Goal: Navigation & Orientation: Find specific page/section

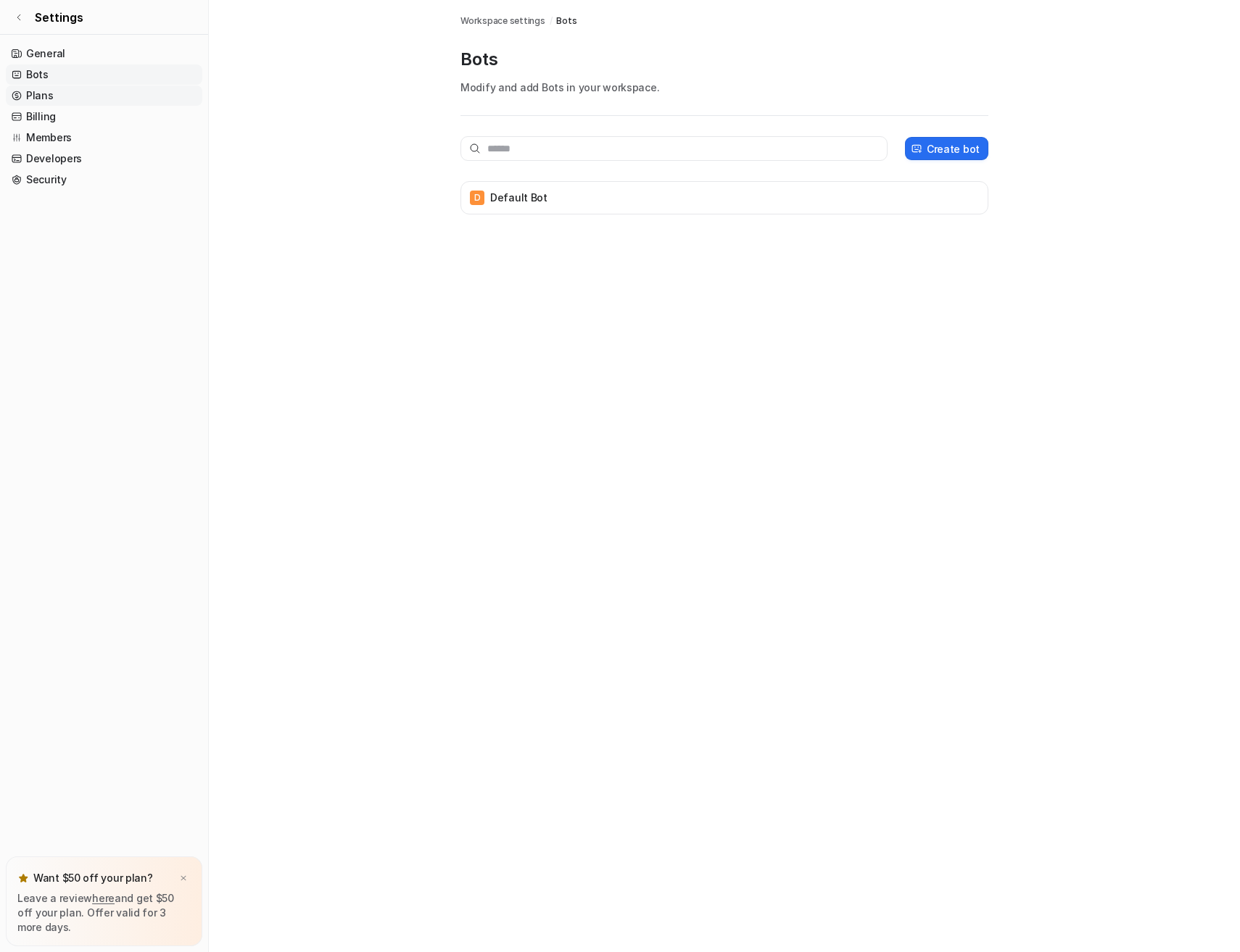
click at [39, 95] on link "Plans" at bounding box center [104, 95] width 196 height 20
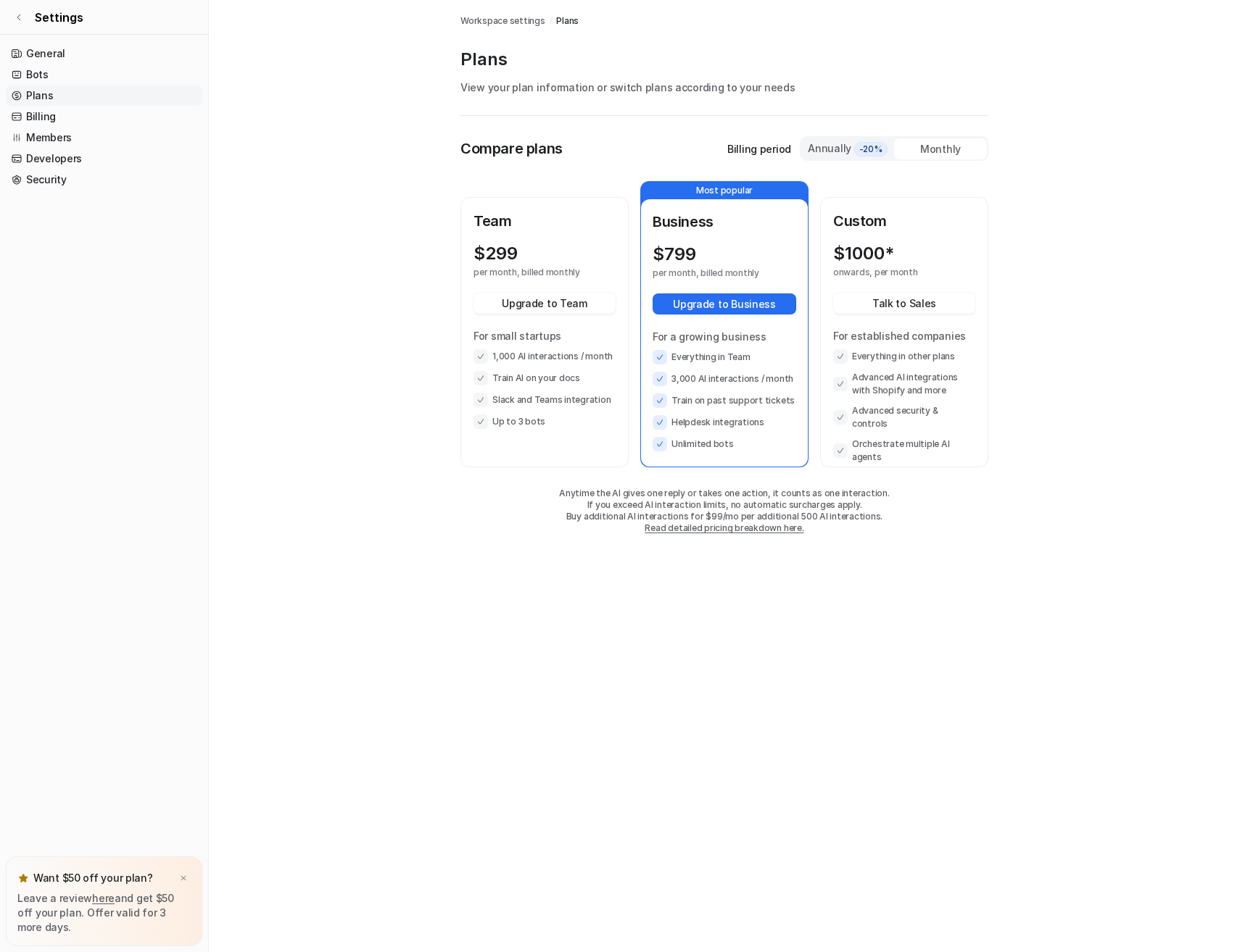
click at [927, 151] on div "Monthly" at bounding box center [940, 148] width 93 height 21
click at [825, 147] on div "Annually -20%" at bounding box center [848, 148] width 81 height 16
click at [932, 147] on div "Monthly" at bounding box center [940, 148] width 93 height 21
drag, startPoint x: 531, startPoint y: 398, endPoint x: 525, endPoint y: 363, distance: 35.5
click at [531, 397] on li "Slack and Teams integration" at bounding box center [544, 399] width 142 height 14
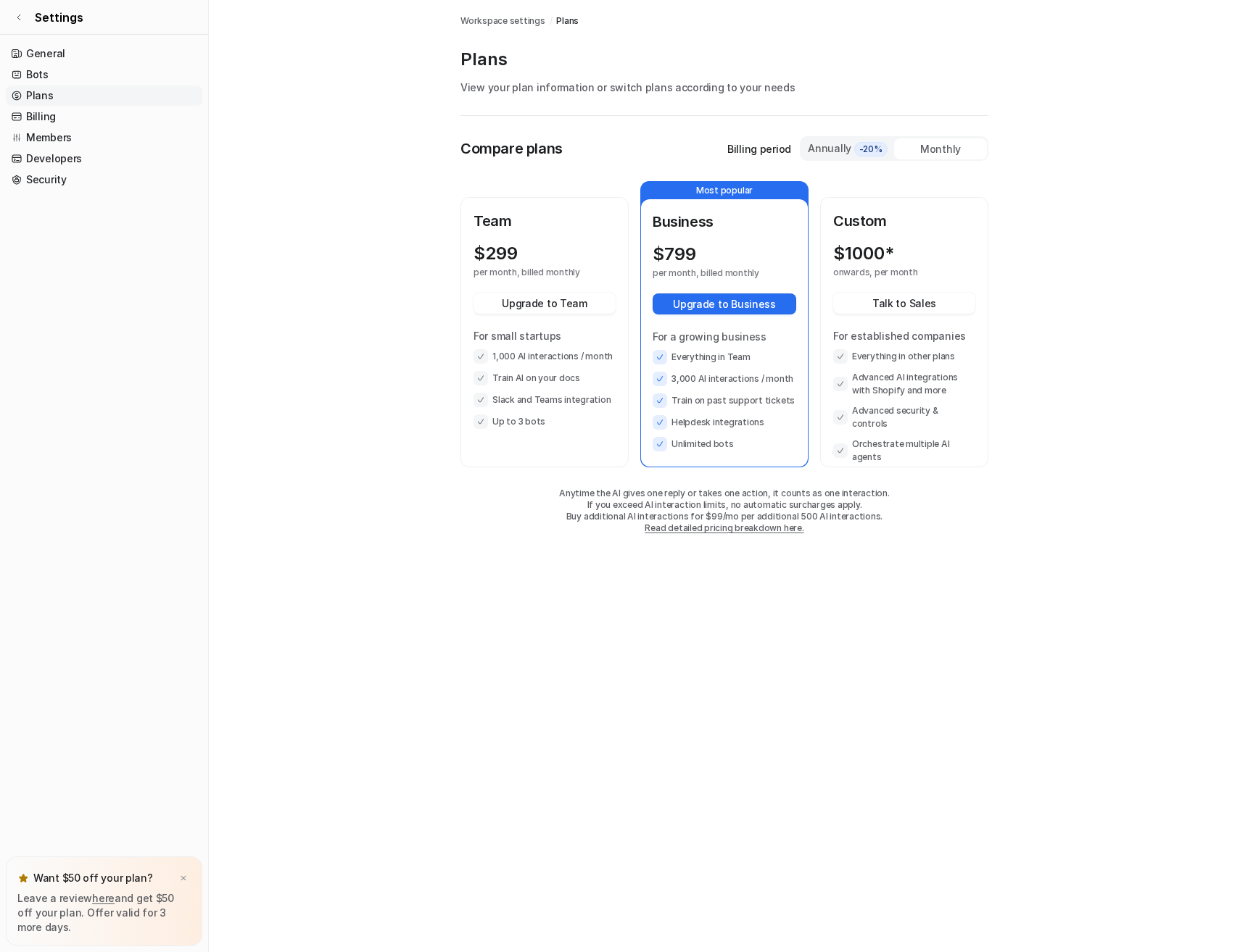
click at [499, 227] on p "Team" at bounding box center [544, 221] width 142 height 22
click at [518, 210] on p "Team" at bounding box center [544, 221] width 142 height 22
click at [52, 72] on link "Bots" at bounding box center [104, 75] width 196 height 20
click at [38, 72] on link "Bots" at bounding box center [104, 75] width 196 height 20
click at [41, 55] on link "General" at bounding box center [104, 53] width 196 height 20
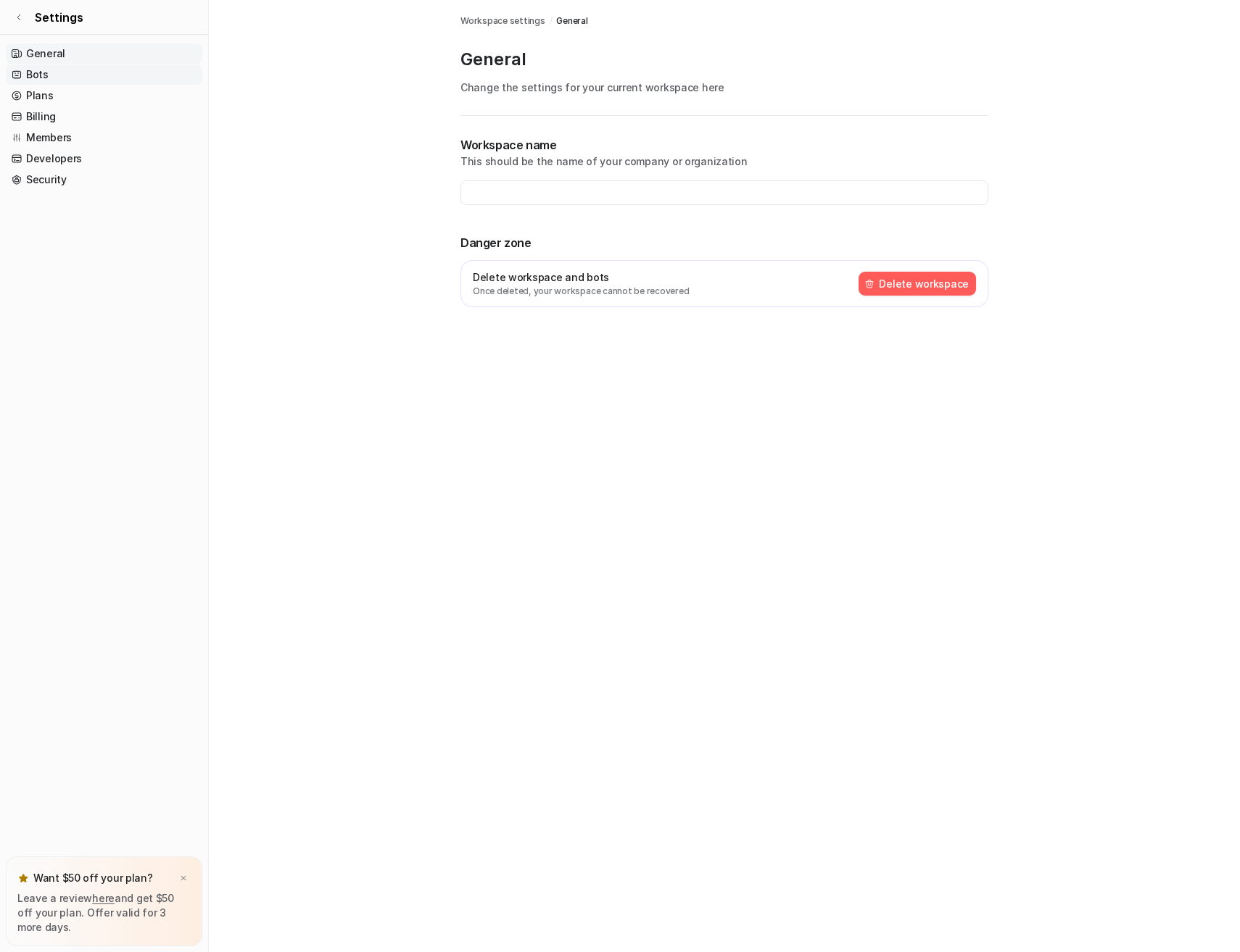
click at [36, 74] on link "Bots" at bounding box center [104, 75] width 196 height 20
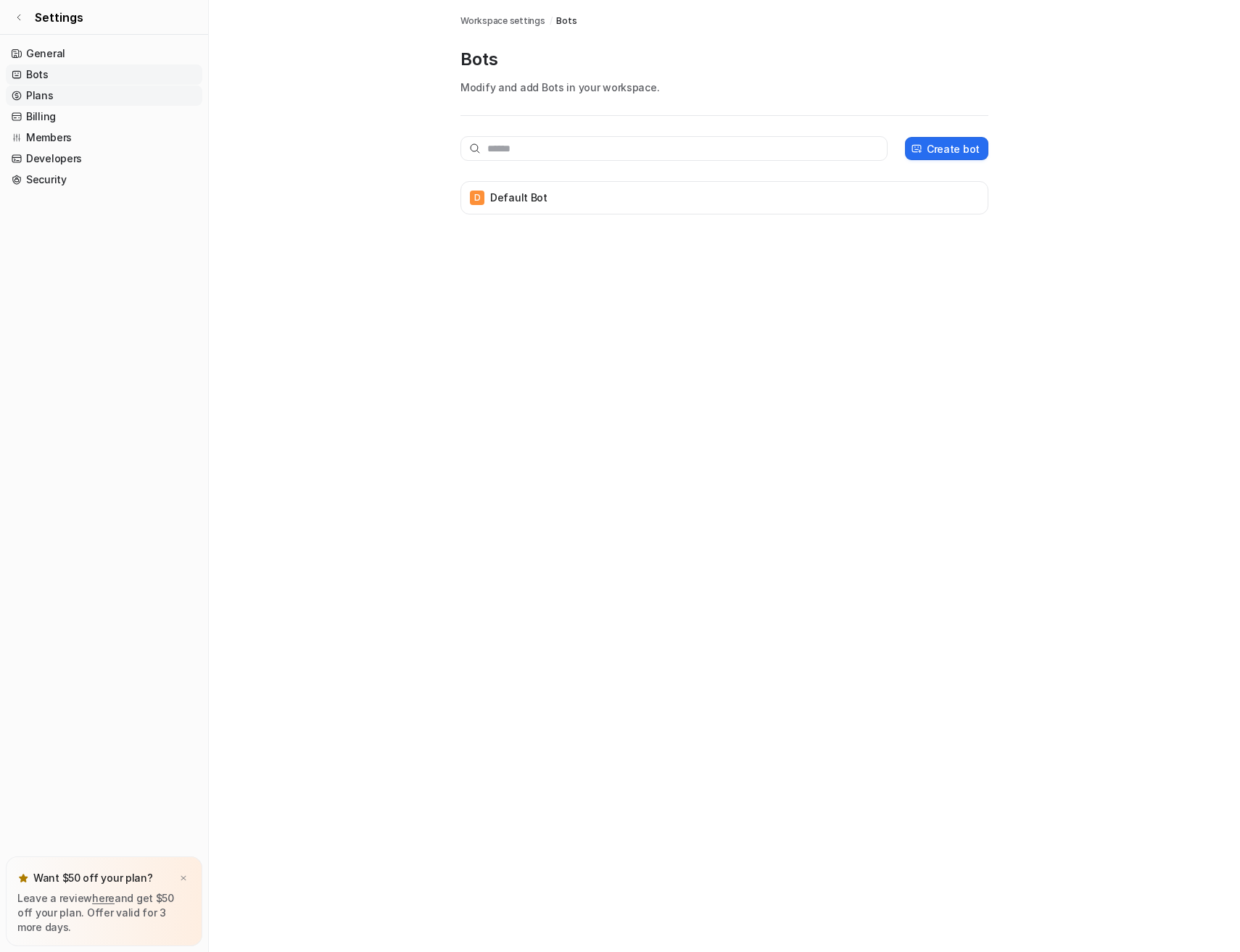
click at [40, 94] on link "Plans" at bounding box center [104, 95] width 196 height 20
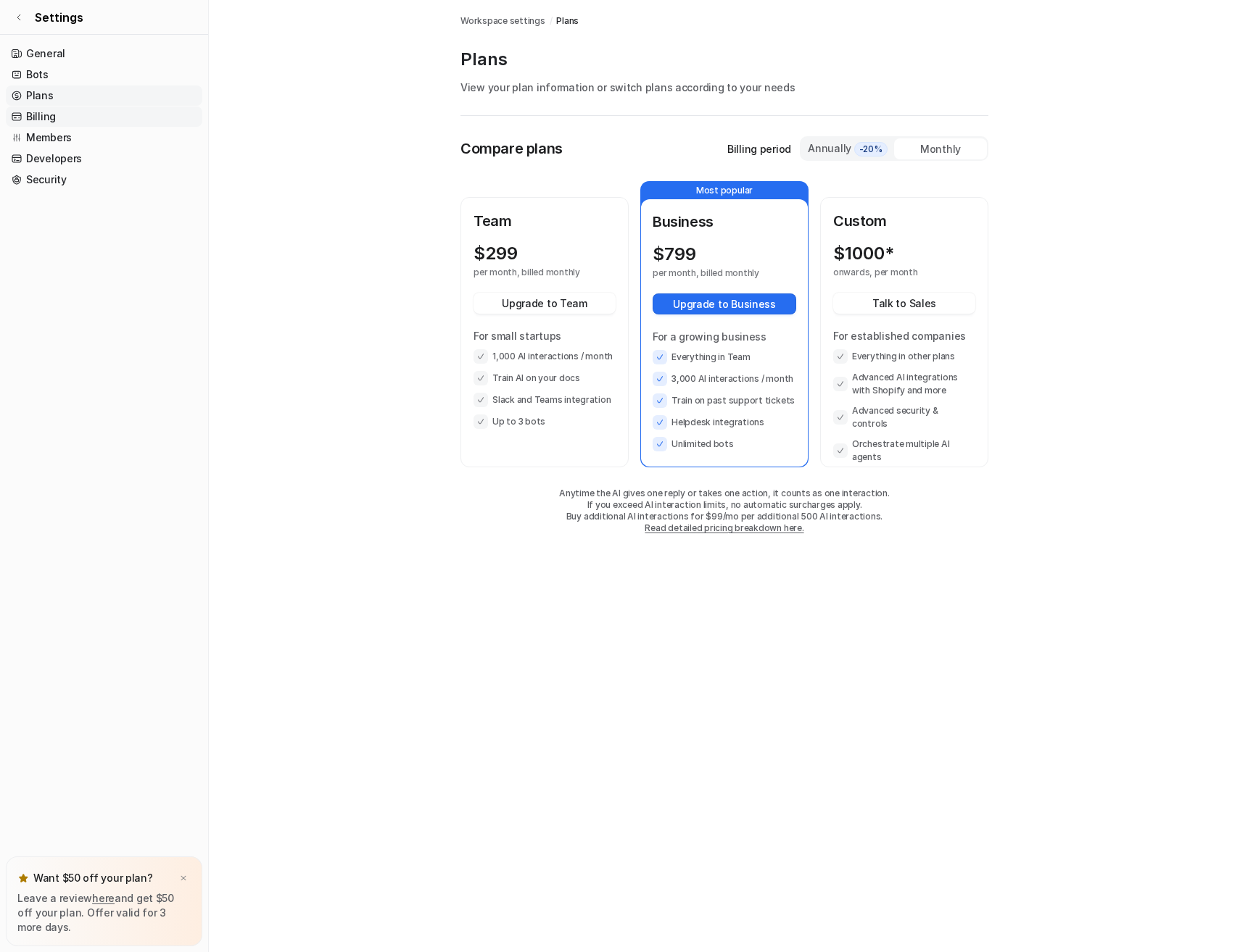
click at [41, 114] on link "Billing" at bounding box center [104, 117] width 196 height 20
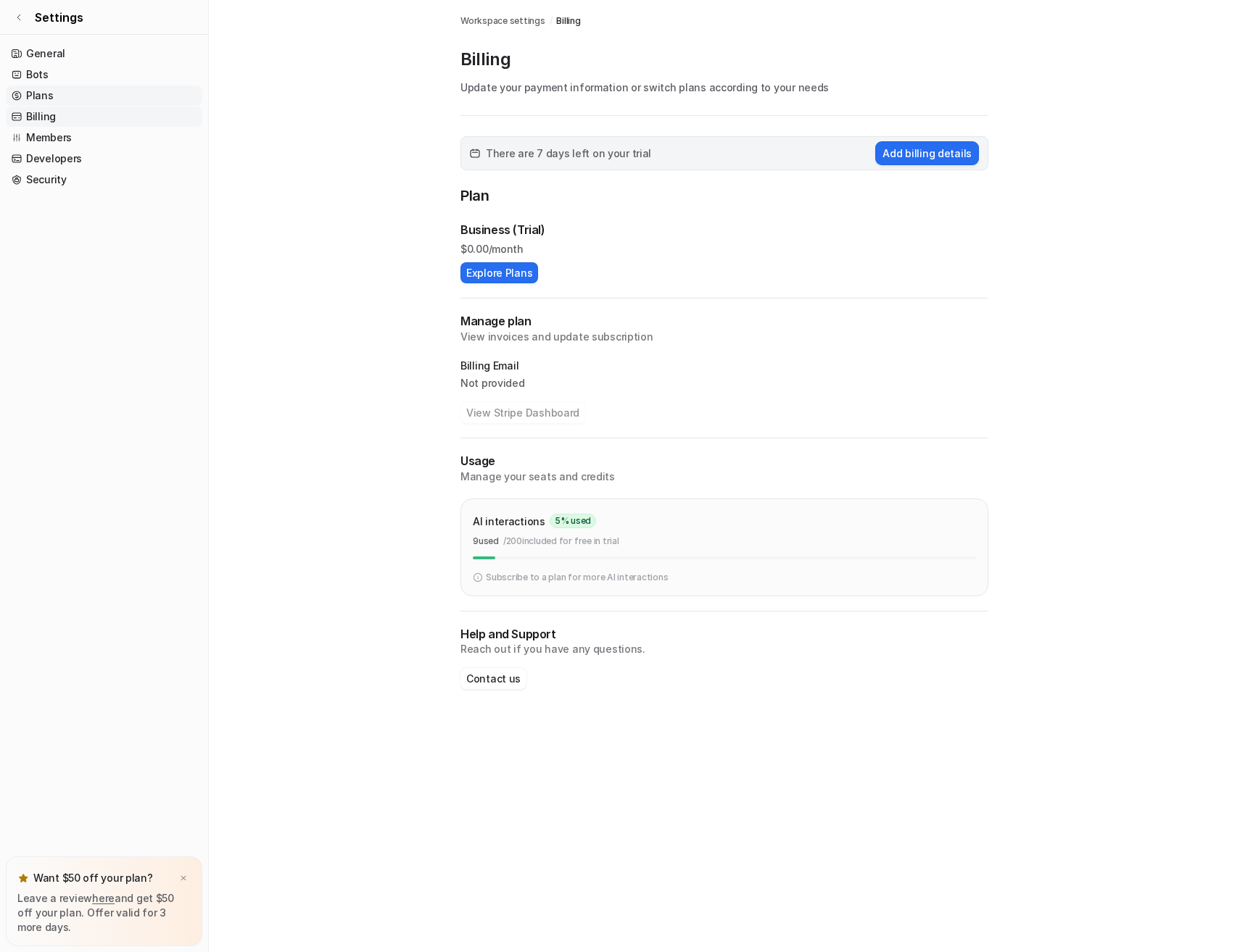
click at [39, 95] on link "Plans" at bounding box center [104, 95] width 196 height 20
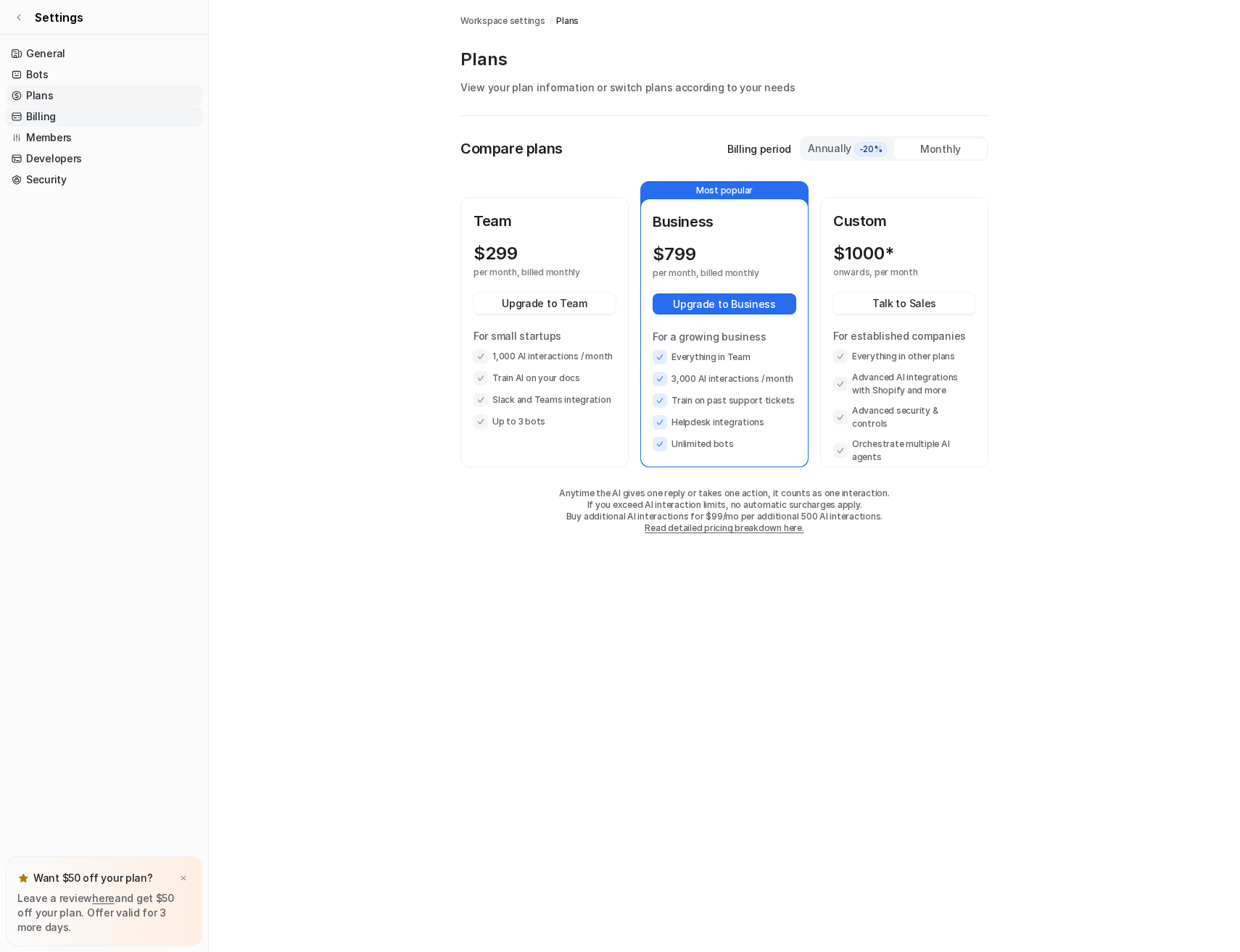
click at [39, 117] on link "Billing" at bounding box center [104, 117] width 196 height 20
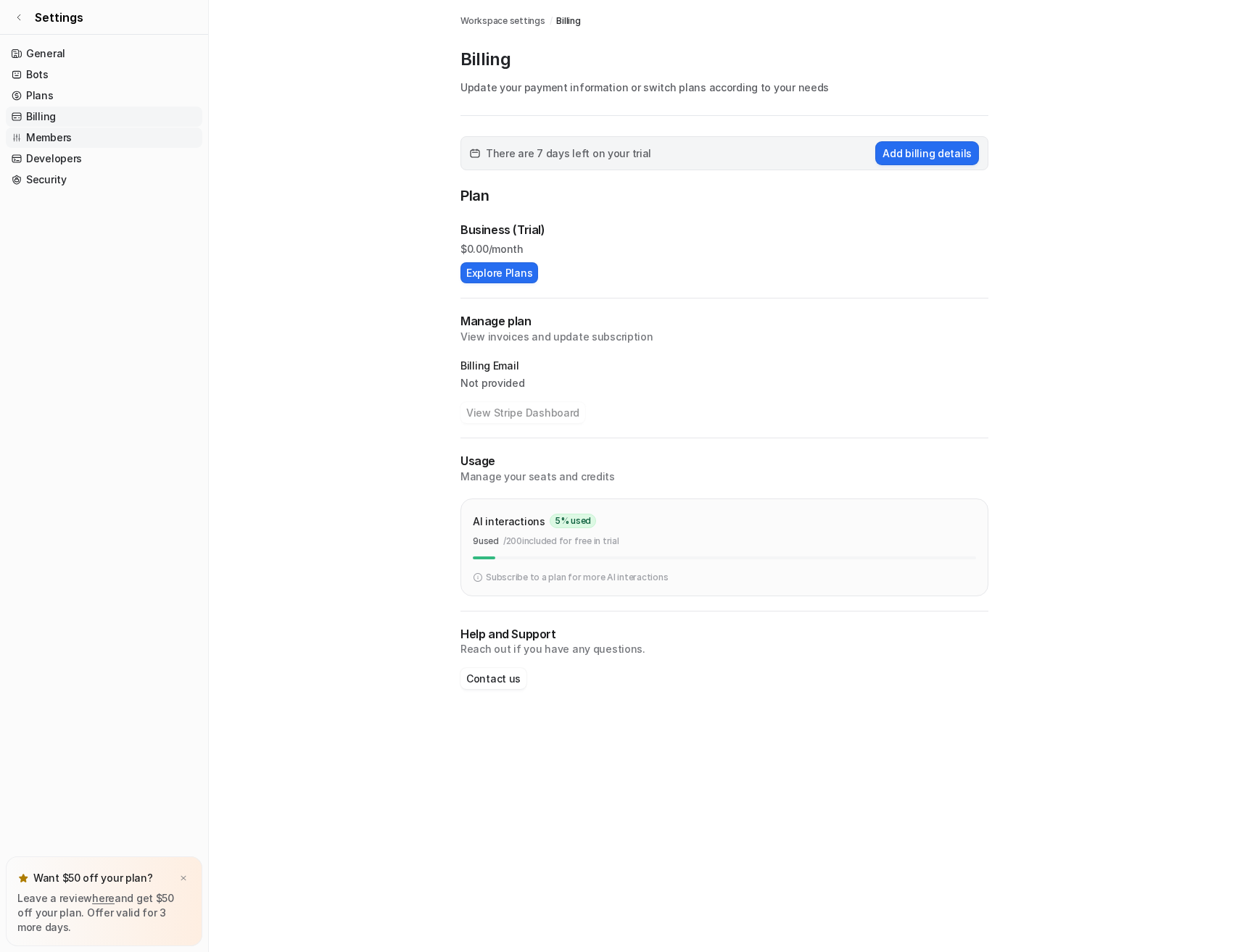
click at [32, 138] on link "Members" at bounding box center [104, 138] width 196 height 20
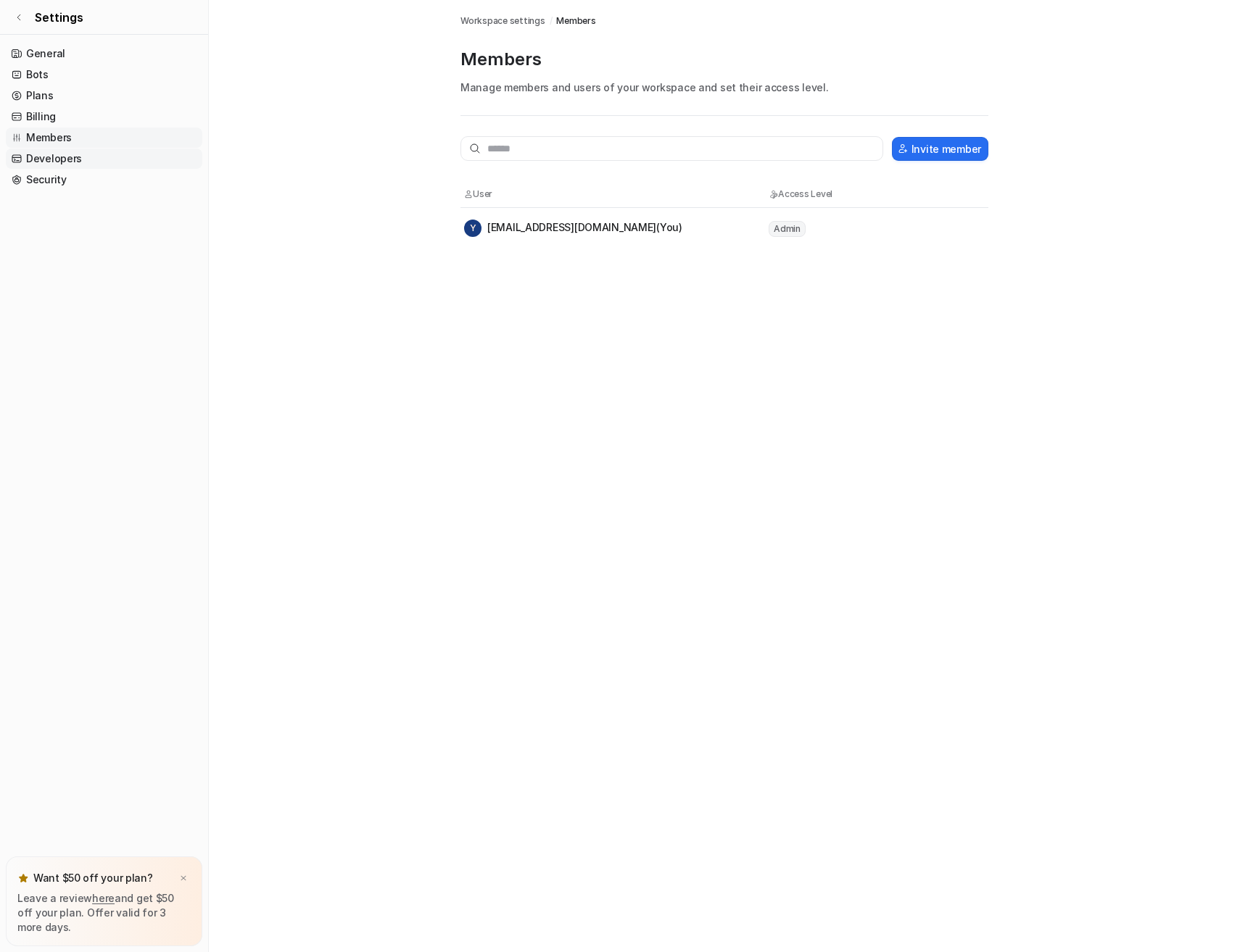
click at [40, 157] on link "Developers" at bounding box center [104, 158] width 196 height 20
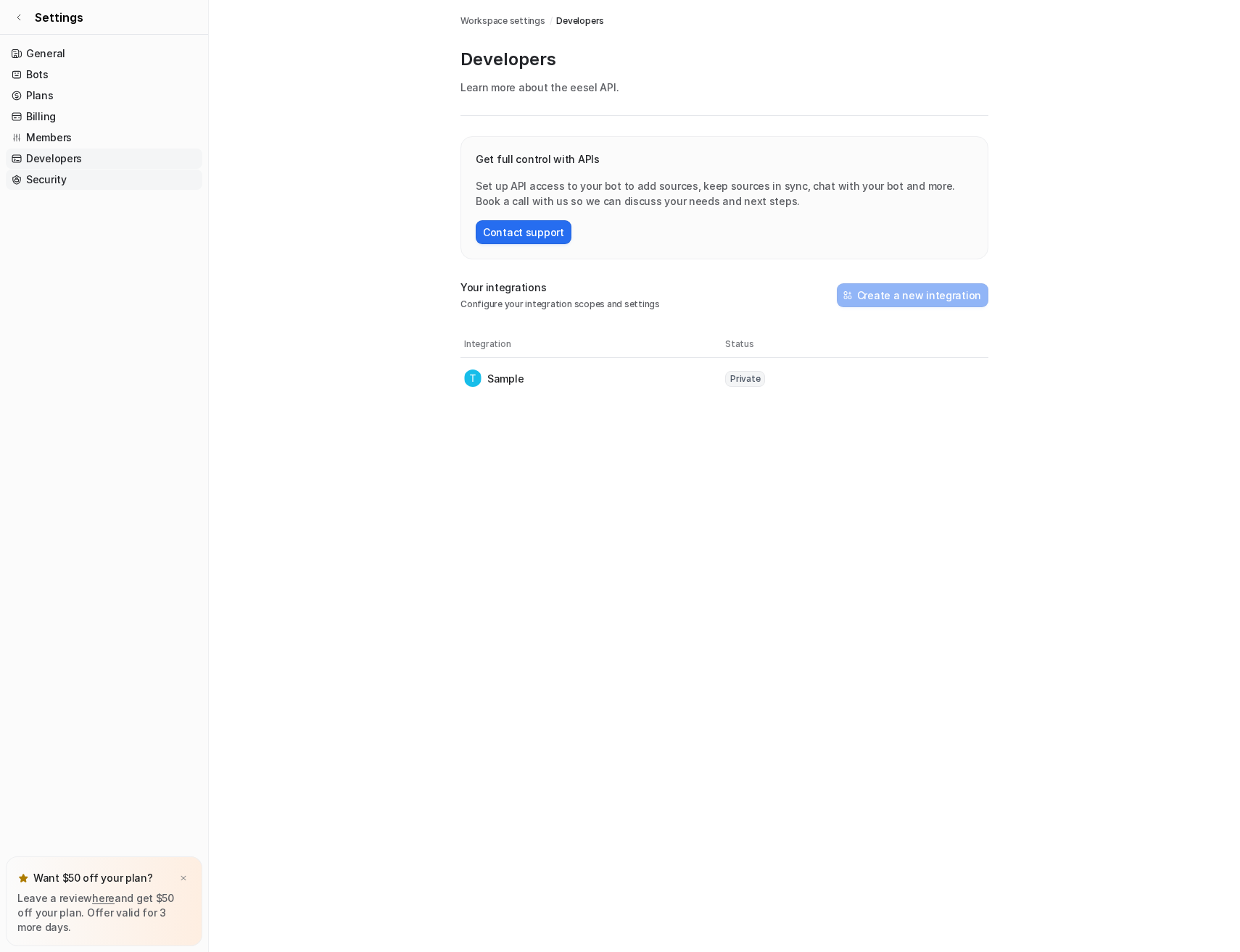
click at [42, 179] on link "Security" at bounding box center [104, 180] width 196 height 20
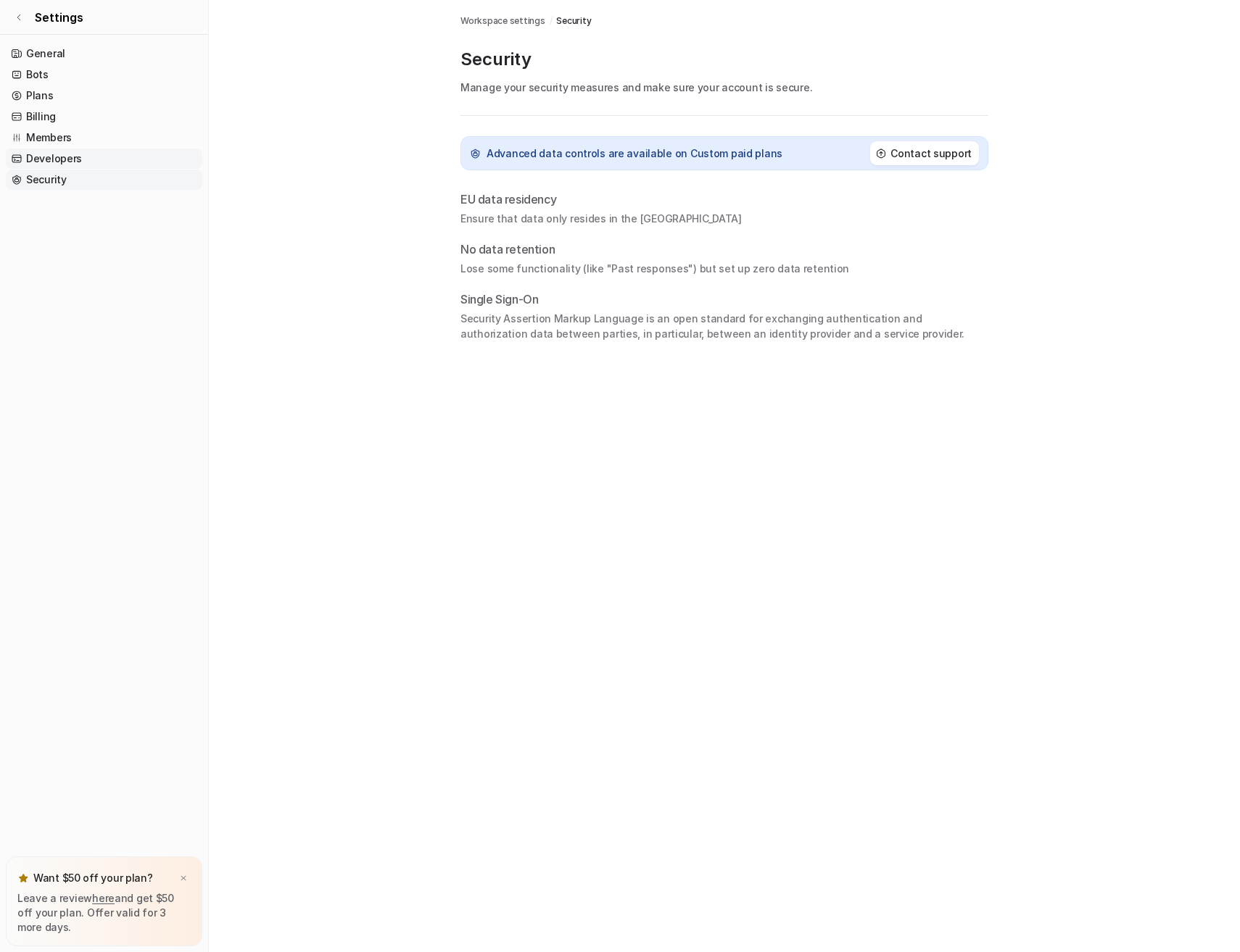
click at [41, 157] on link "Developers" at bounding box center [104, 158] width 196 height 20
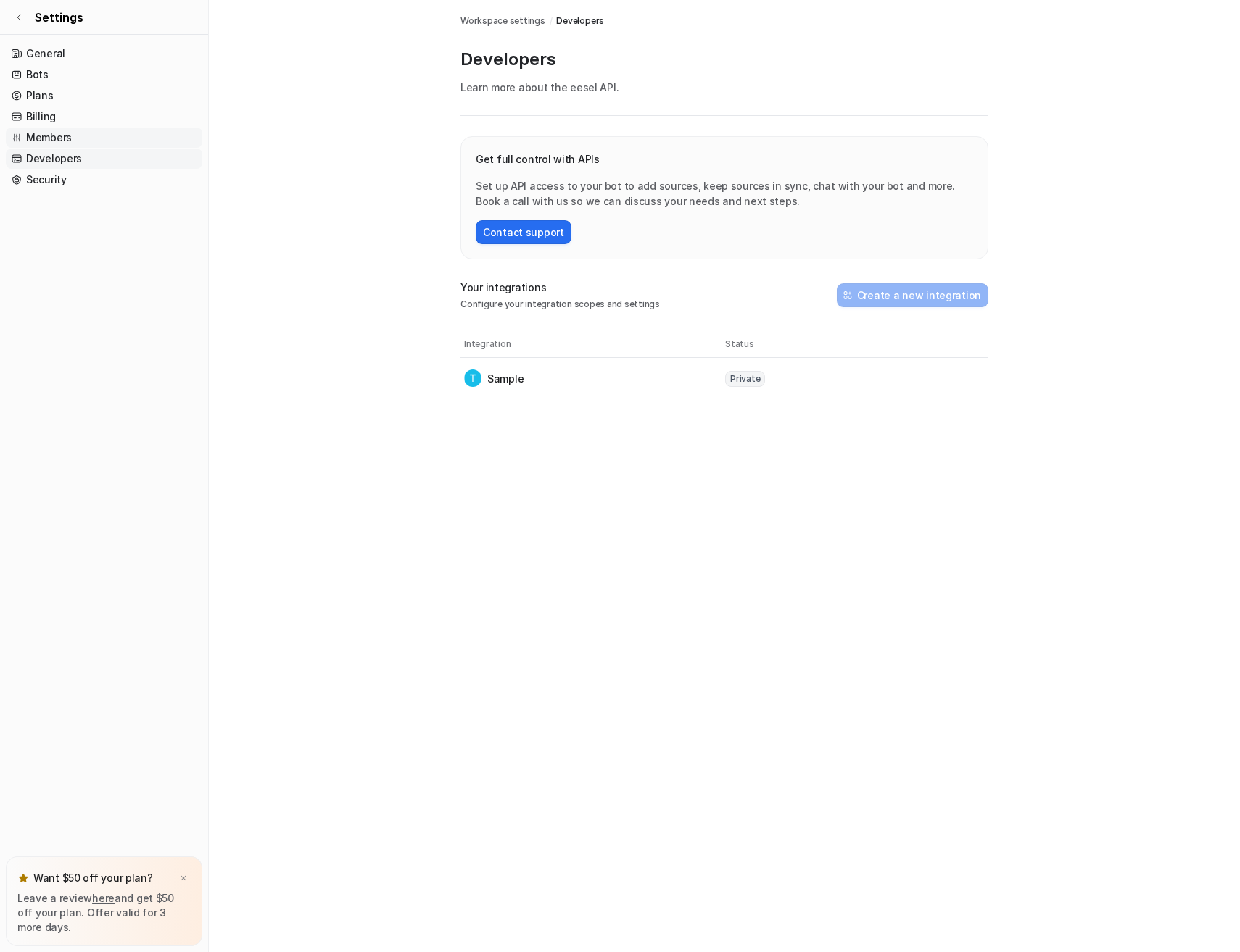
click at [40, 137] on link "Members" at bounding box center [104, 138] width 196 height 20
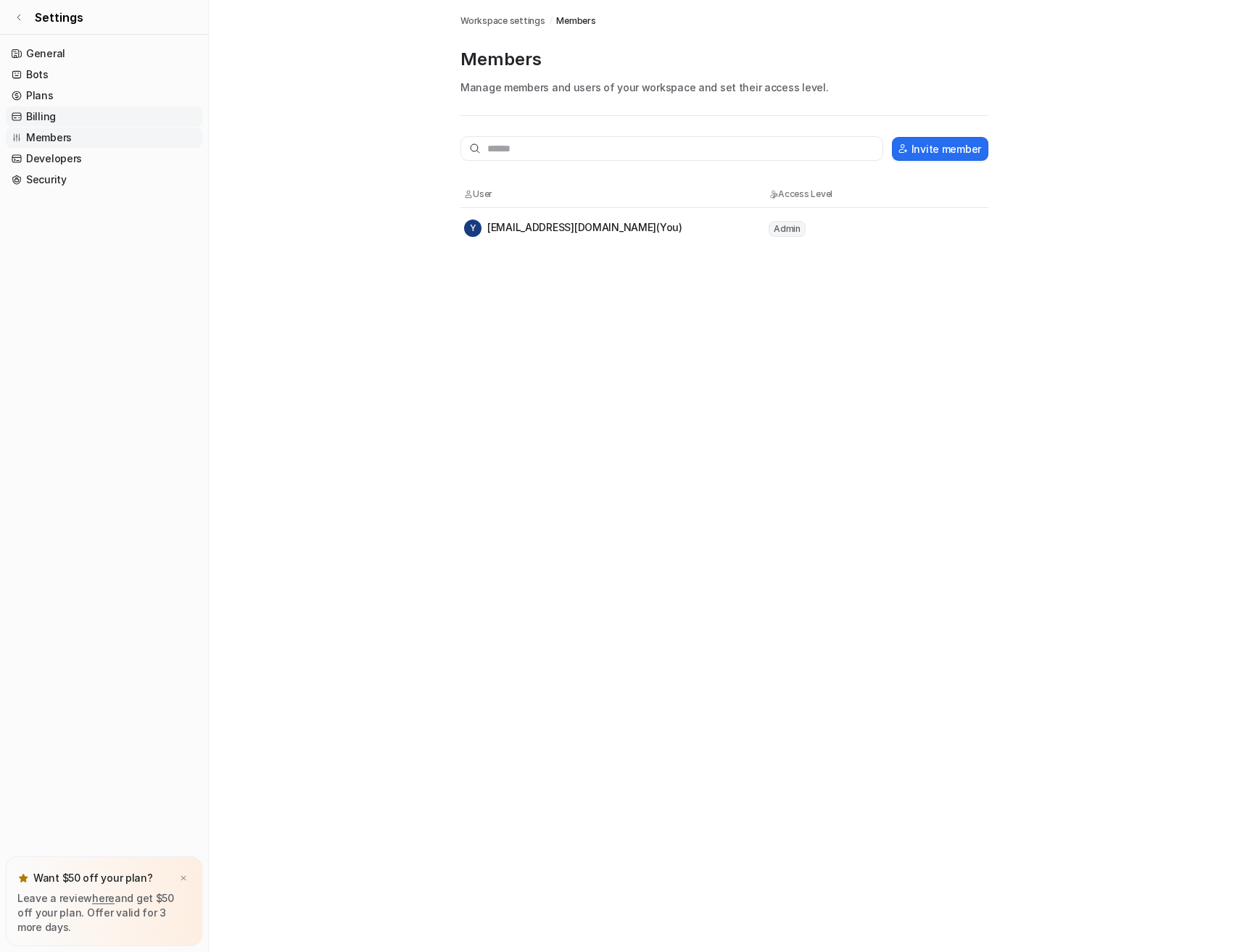
click at [39, 113] on link "Billing" at bounding box center [104, 117] width 196 height 20
